Goal: Task Accomplishment & Management: Complete application form

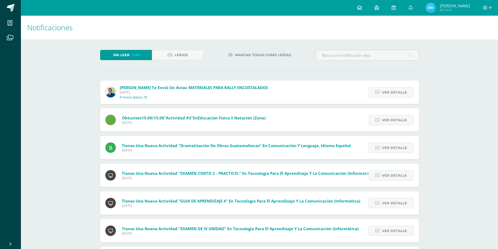
click at [360, 10] on link at bounding box center [360, 8] width 18 height 16
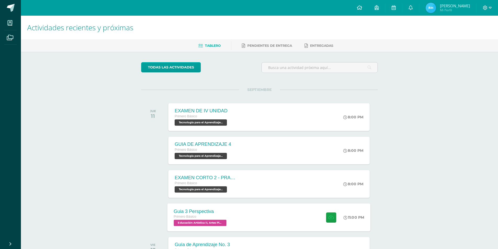
click at [245, 212] on div "Guia 3 Perspectiva Primero Básico Educación Artística II, Artes Plásticas 'B' 1…" at bounding box center [269, 218] width 203 height 28
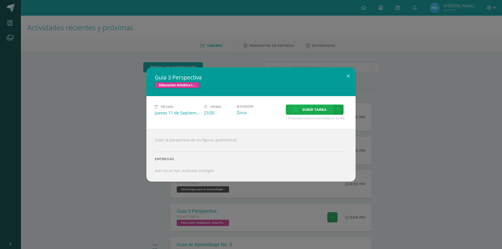
click at [306, 112] on span "Subir tarea" at bounding box center [314, 110] width 24 height 10
click at [0, 0] on input "Subir tarea" at bounding box center [0, 0] width 0 height 0
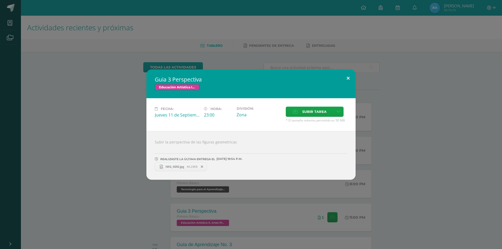
click at [349, 78] on button at bounding box center [348, 79] width 15 height 18
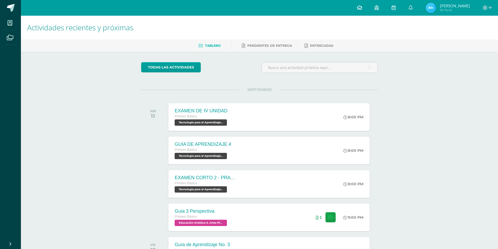
click at [367, 10] on link at bounding box center [360, 8] width 18 height 16
click at [411, 1] on link at bounding box center [411, 8] width 17 height 16
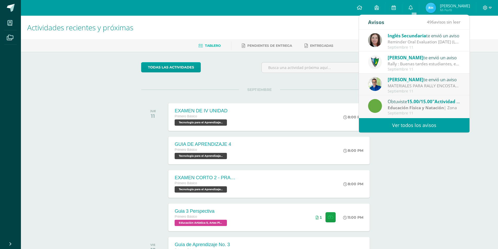
click at [443, 81] on div "[PERSON_NAME] te envió un aviso" at bounding box center [424, 79] width 73 height 7
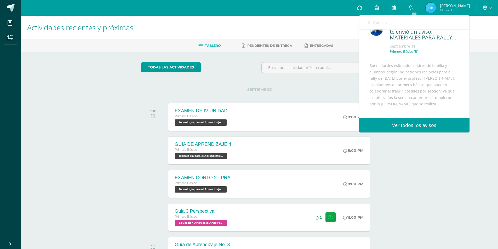
scroll to position [26, 0]
click at [405, 140] on div "Actividades recientes y próximas Tablero Pendientes de entrega Entregadas todas…" at bounding box center [259, 174] width 477 height 316
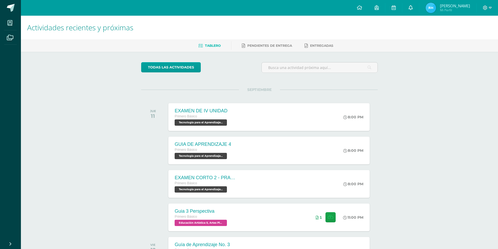
click at [413, 8] on icon at bounding box center [411, 7] width 4 height 5
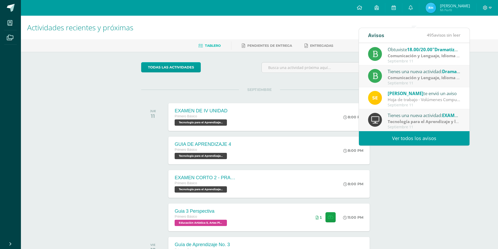
scroll to position [52, 0]
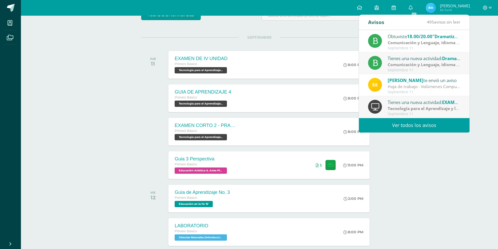
click at [394, 163] on div "Actividades recientes y próximas Tablero Pendientes de entrega Entregadas todas…" at bounding box center [259, 121] width 477 height 316
